Goal: Find specific page/section: Find specific page/section

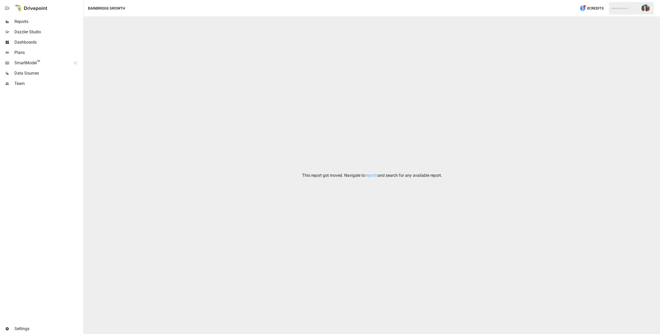
click at [39, 24] on span "Reports" at bounding box center [48, 22] width 68 height 6
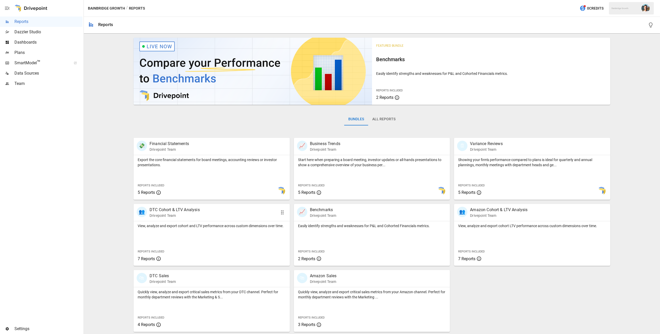
click at [220, 251] on div "View, analyze and export cohort and LTV performance across custom dimensions ov…" at bounding box center [212, 243] width 156 height 45
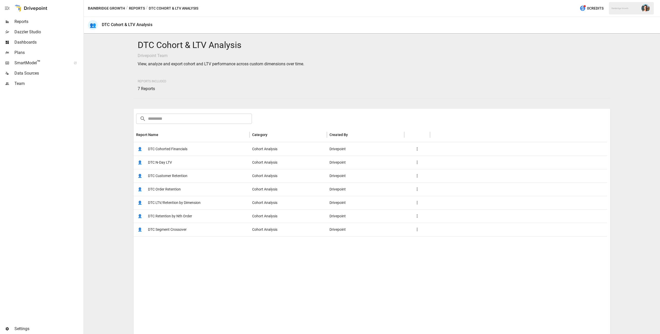
click at [183, 150] on span "DTC Cohorted Financials" at bounding box center [167, 148] width 39 height 13
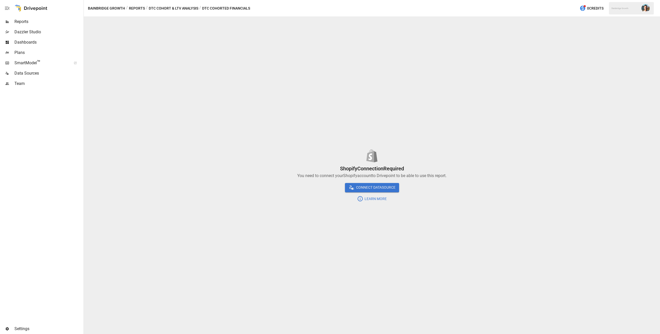
click at [640, 9] on button "button" at bounding box center [645, 8] width 14 height 14
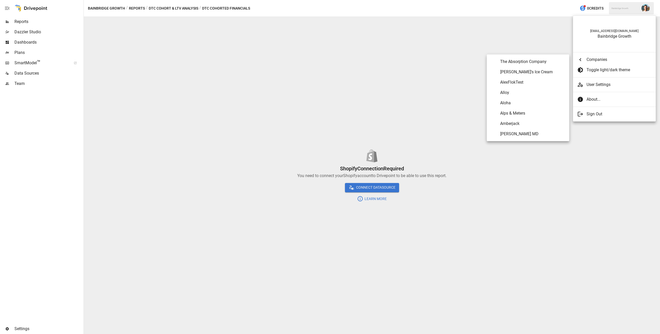
click at [598, 56] on span "Companies" at bounding box center [618, 59] width 65 height 6
click at [537, 111] on Seeds "Smackin Sunflower Seeds" at bounding box center [528, 115] width 82 height 10
